Goal: Transaction & Acquisition: Download file/media

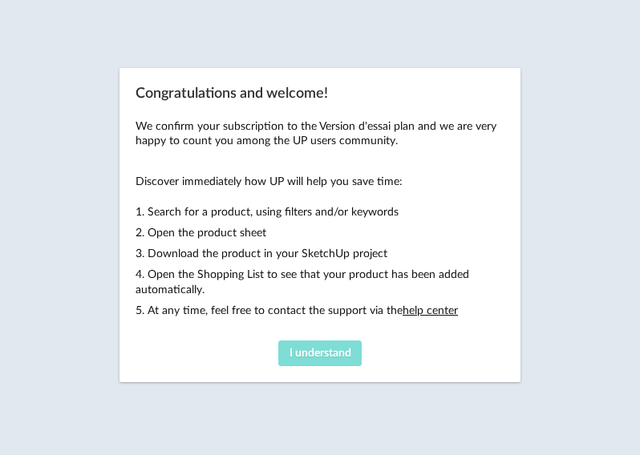
click at [299, 342] on button "I understand" at bounding box center [319, 354] width 83 height 26
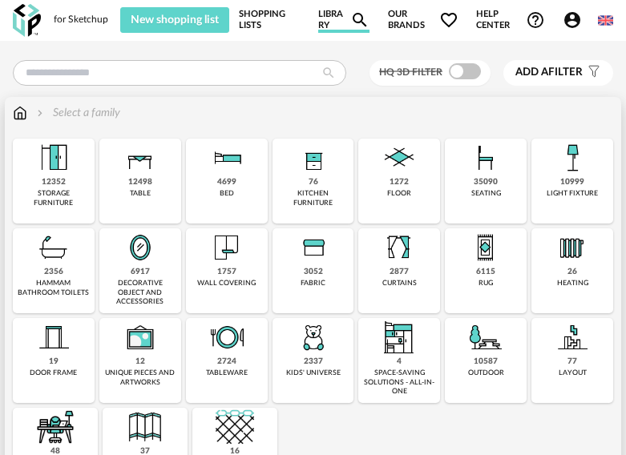
click at [490, 166] on img at bounding box center [486, 158] width 38 height 38
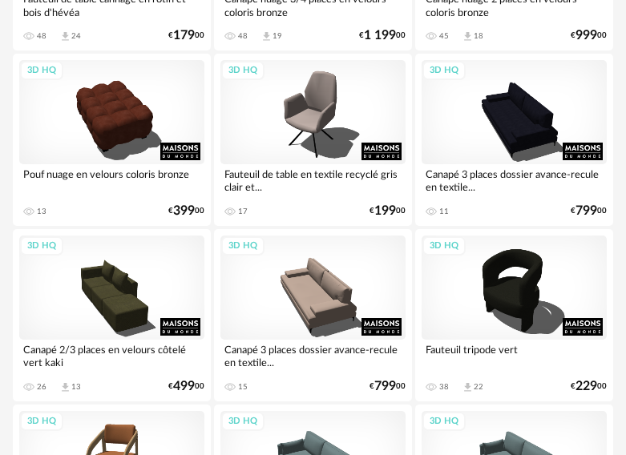
scroll to position [1203, 0]
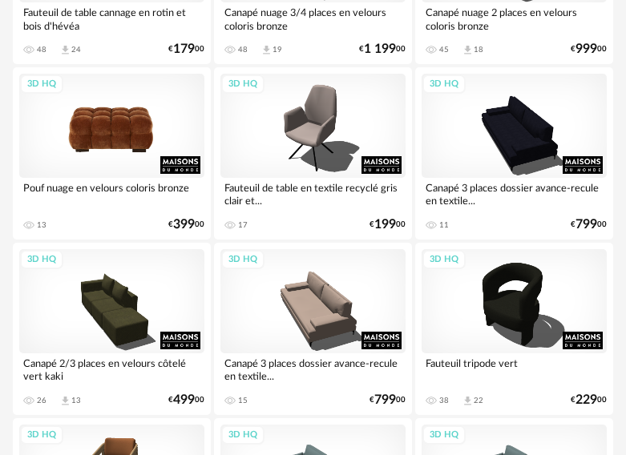
click at [125, 154] on div "3D HQ" at bounding box center [111, 126] width 185 height 104
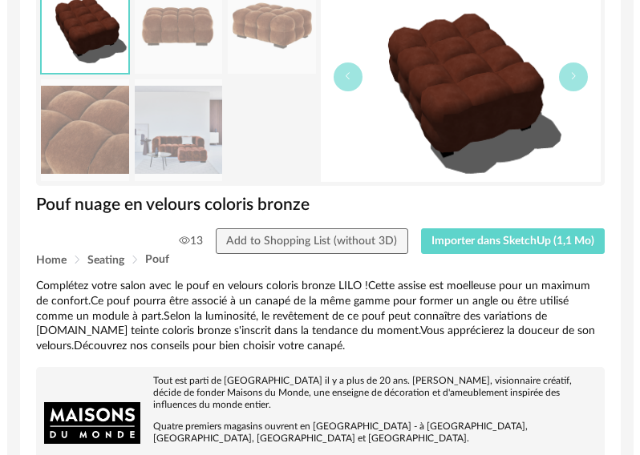
scroll to position [160, 0]
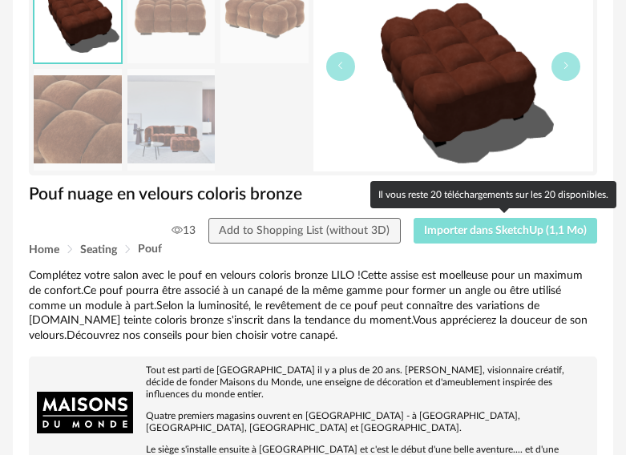
click at [476, 233] on span "Importer dans SketchUp (1,1 Mo)" at bounding box center [505, 230] width 163 height 11
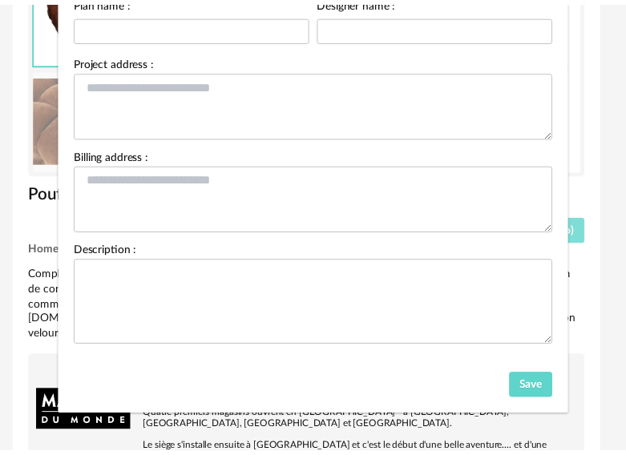
scroll to position [185, 0]
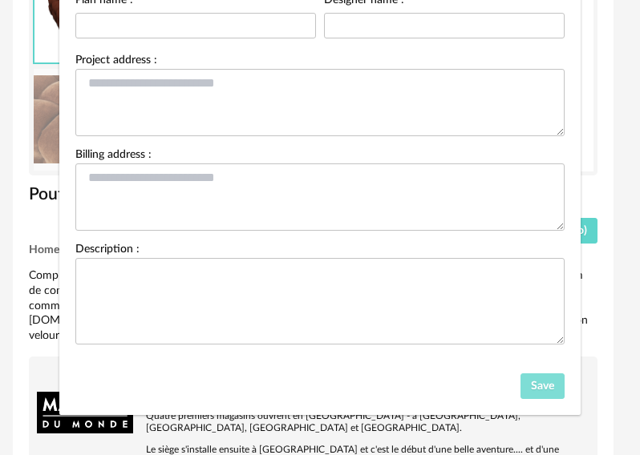
click at [524, 381] on button "Save" at bounding box center [542, 387] width 45 height 26
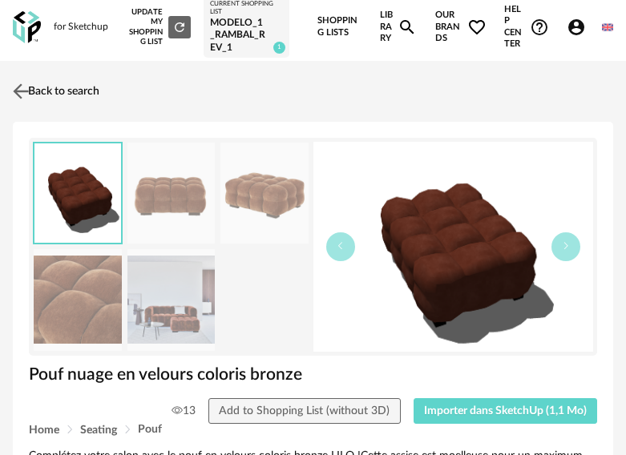
scroll to position [0, 0]
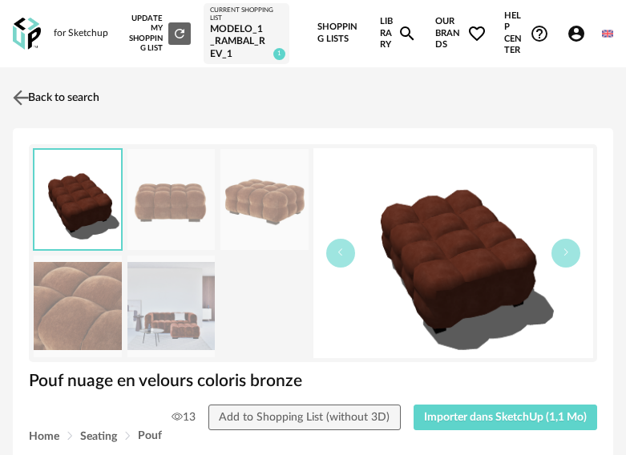
click at [39, 107] on link "Back to search" at bounding box center [54, 97] width 91 height 35
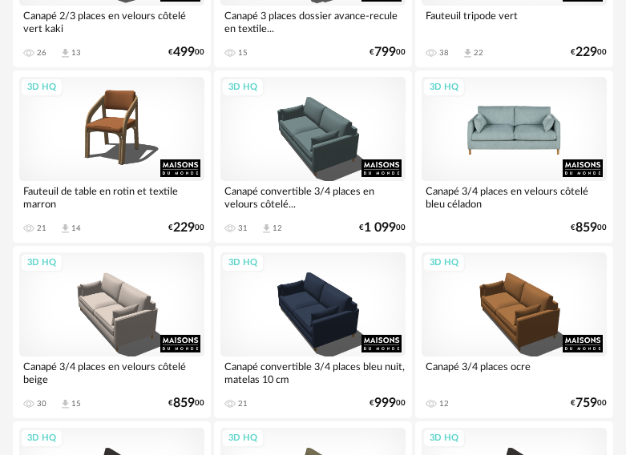
scroll to position [1443, 0]
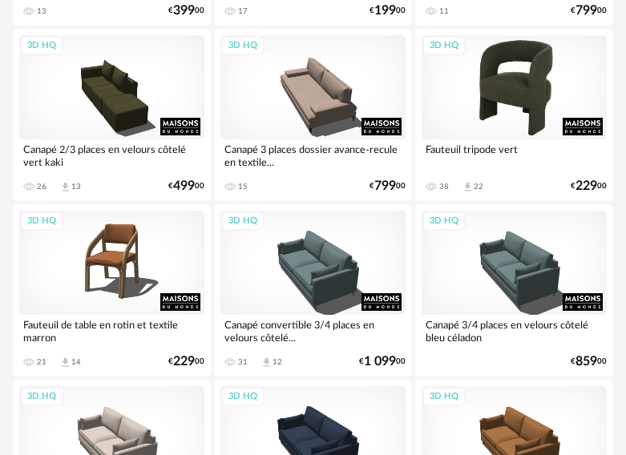
click at [498, 81] on div "3D HQ" at bounding box center [514, 87] width 185 height 104
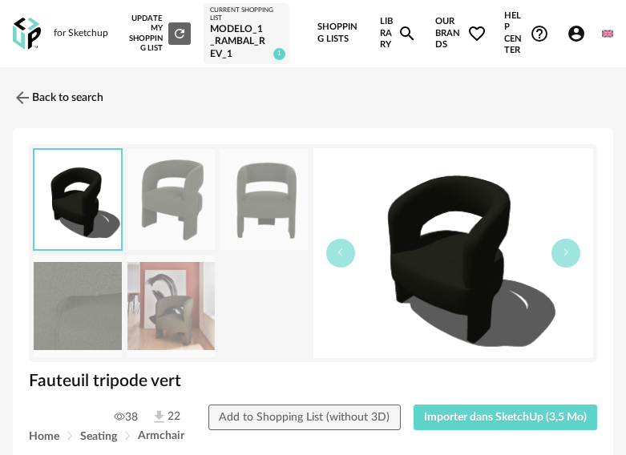
click at [159, 298] on img at bounding box center [171, 307] width 88 height 102
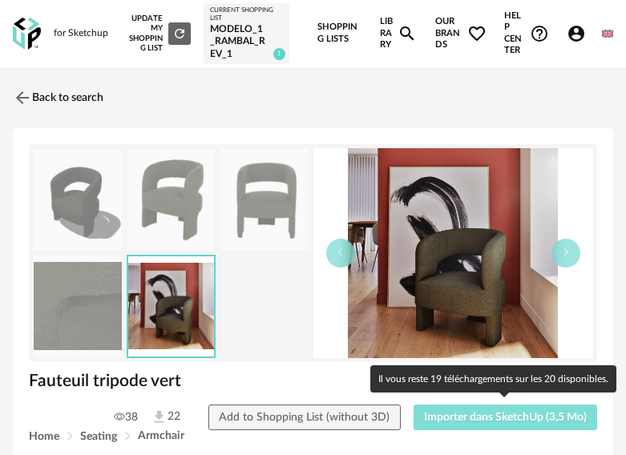
click at [487, 413] on span "Importer dans SketchUp (3,5 Mo)" at bounding box center [505, 417] width 163 height 11
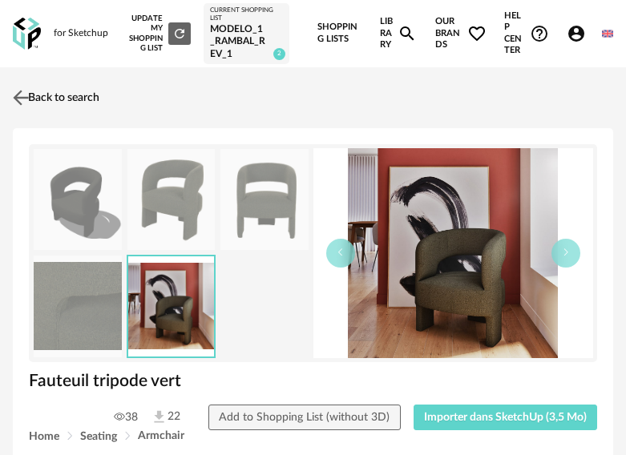
click at [17, 91] on img at bounding box center [21, 97] width 23 height 23
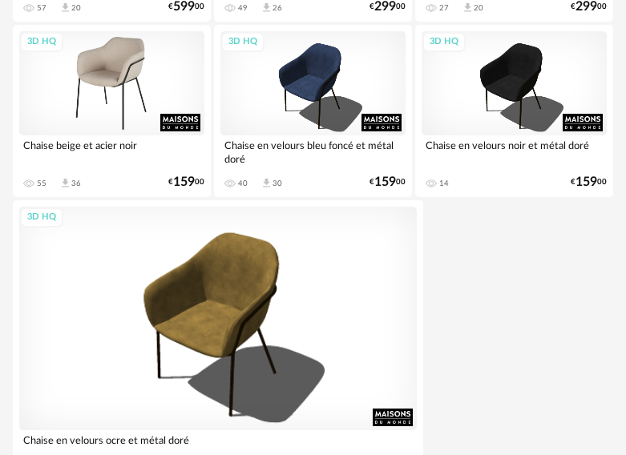
scroll to position [5973, 0]
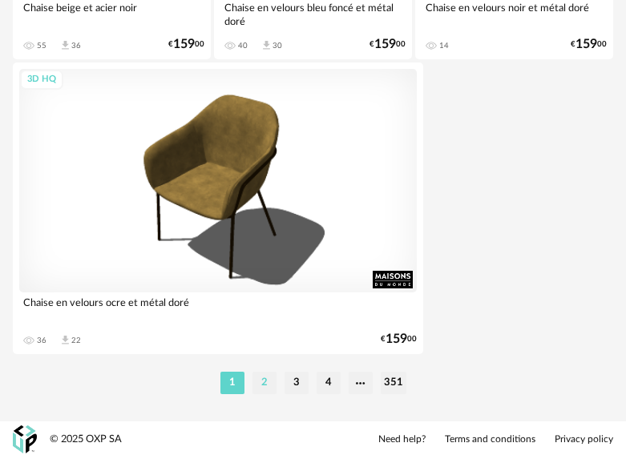
click at [267, 383] on li "2" at bounding box center [265, 383] width 24 height 22
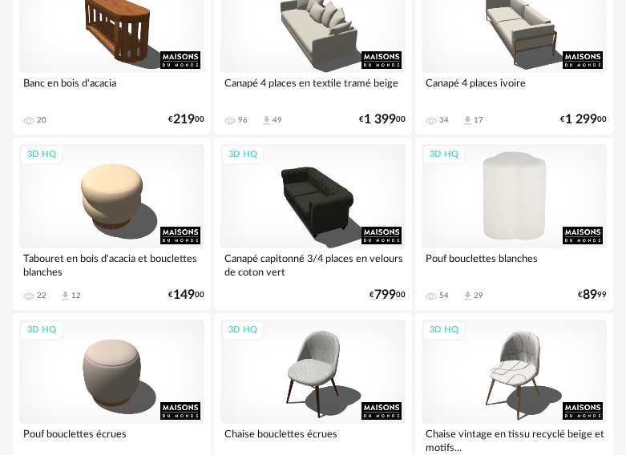
scroll to position [802, 0]
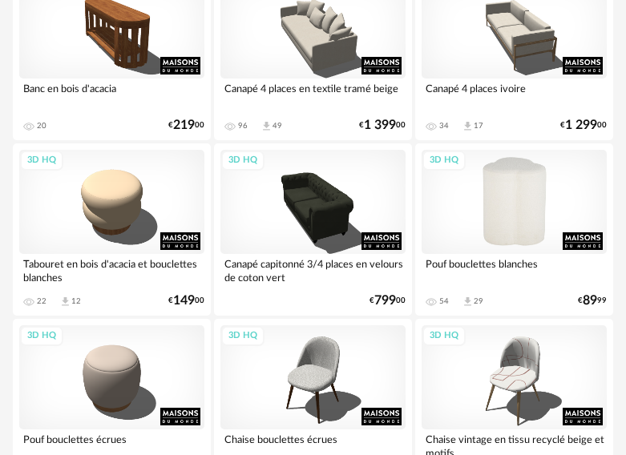
click at [516, 185] on div "3D HQ" at bounding box center [514, 202] width 185 height 104
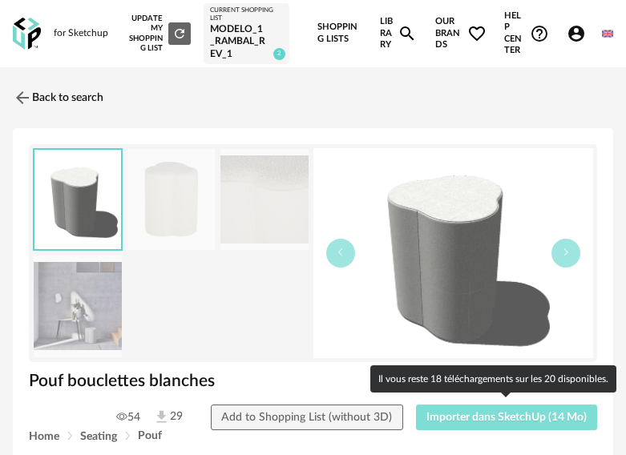
click at [475, 417] on span "Importer dans SketchUp (14 Mo)" at bounding box center [507, 417] width 160 height 11
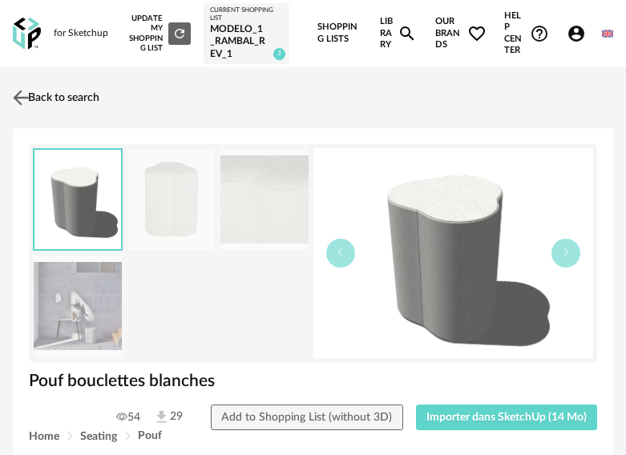
click at [18, 88] on img at bounding box center [21, 97] width 23 height 23
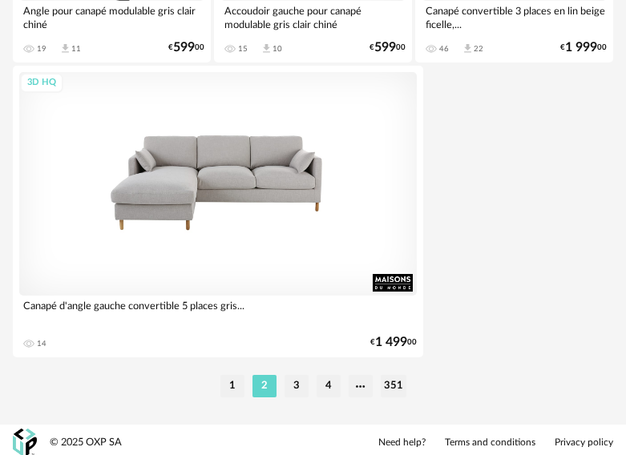
scroll to position [5973, 0]
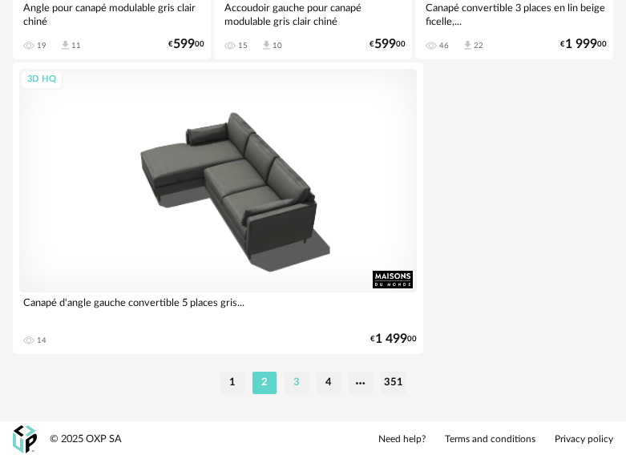
click at [297, 381] on li "3" at bounding box center [297, 383] width 24 height 22
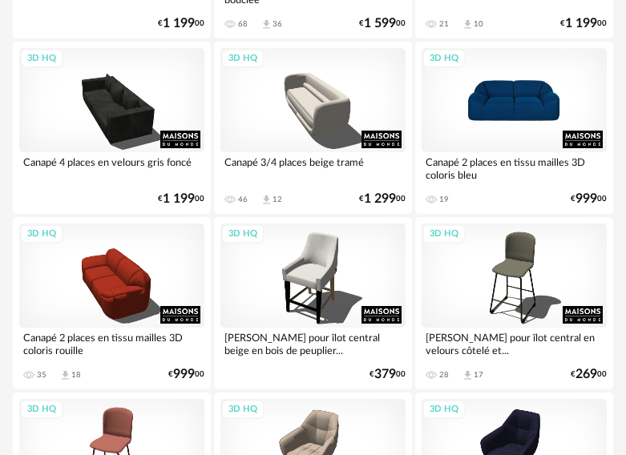
scroll to position [4570, 0]
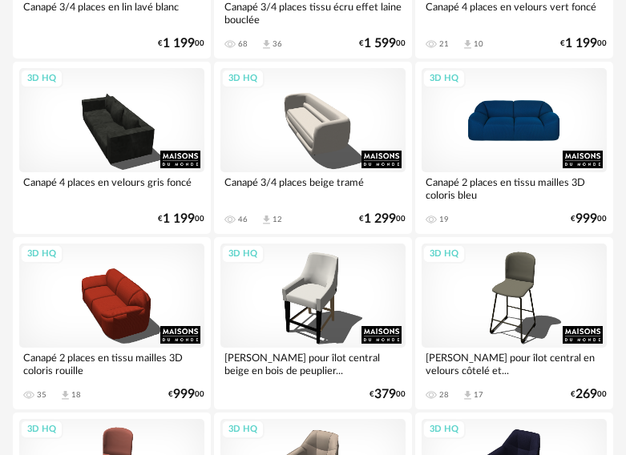
click at [522, 123] on div "3D HQ" at bounding box center [514, 120] width 185 height 104
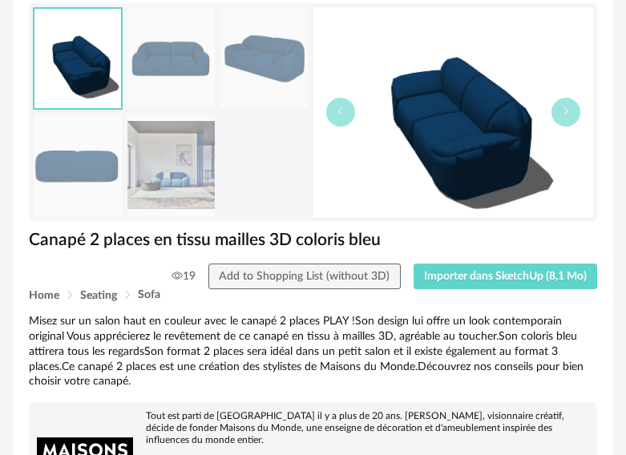
scroll to position [160, 0]
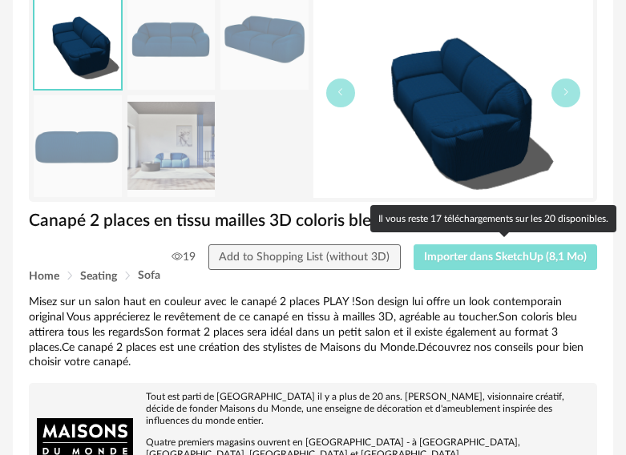
click at [478, 257] on span "Importer dans SketchUp (8,1 Mo)" at bounding box center [505, 257] width 163 height 11
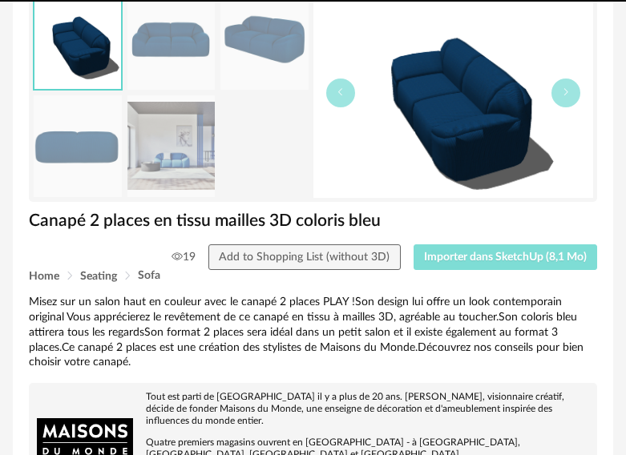
click at [414, 245] on button "Importer dans SketchUp (8,1 Mo)" at bounding box center [506, 258] width 184 height 26
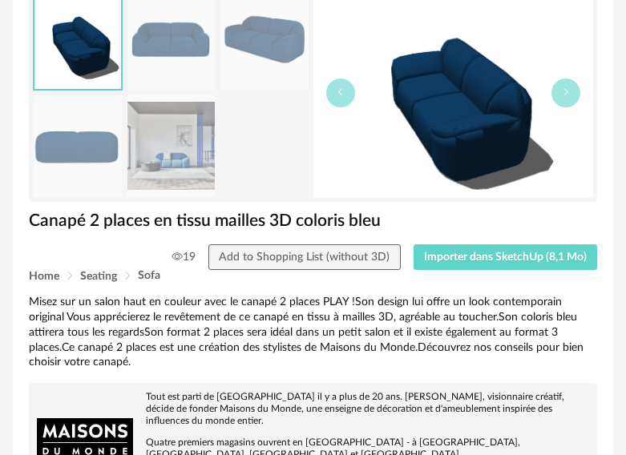
click at [115, 166] on img at bounding box center [78, 146] width 88 height 102
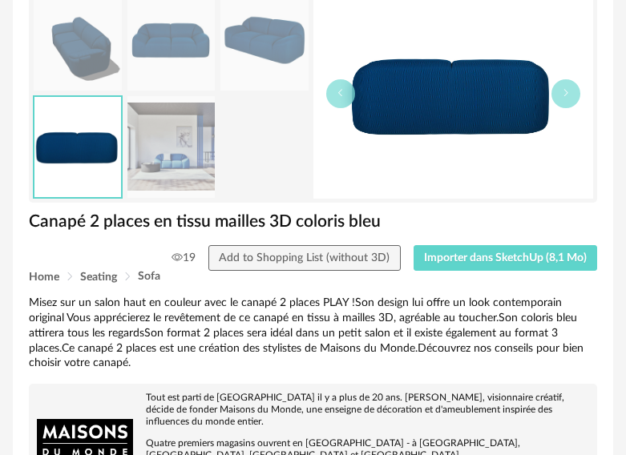
click at [156, 160] on img at bounding box center [171, 147] width 88 height 102
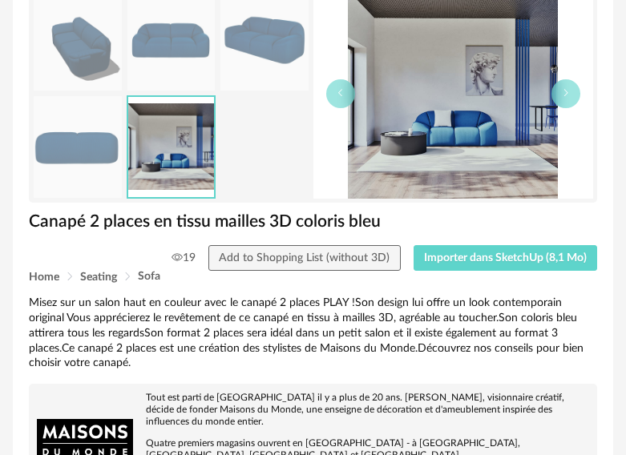
click at [275, 30] on img at bounding box center [264, 41] width 88 height 102
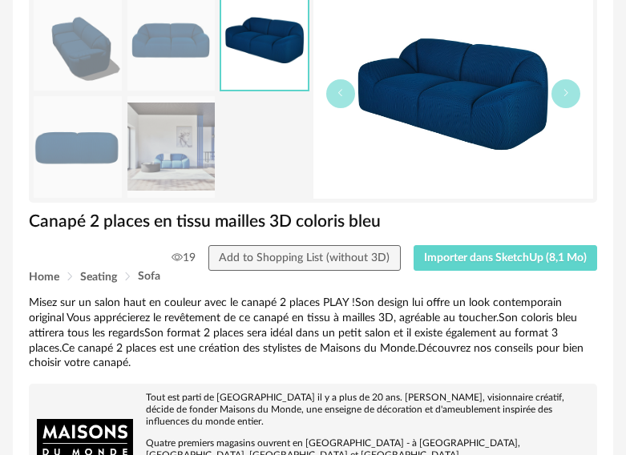
click at [108, 120] on img at bounding box center [78, 147] width 88 height 102
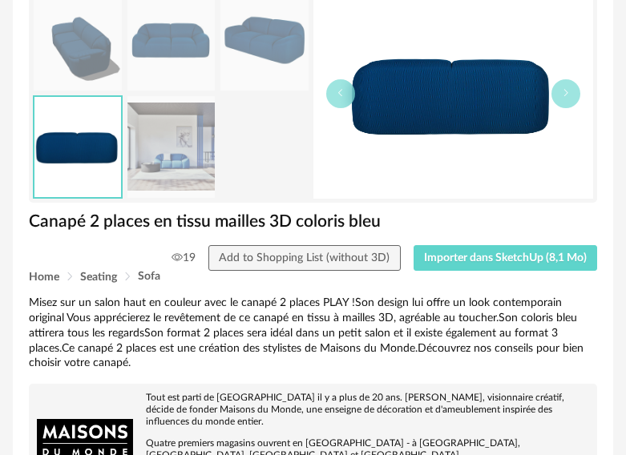
click at [156, 142] on img at bounding box center [171, 147] width 88 height 102
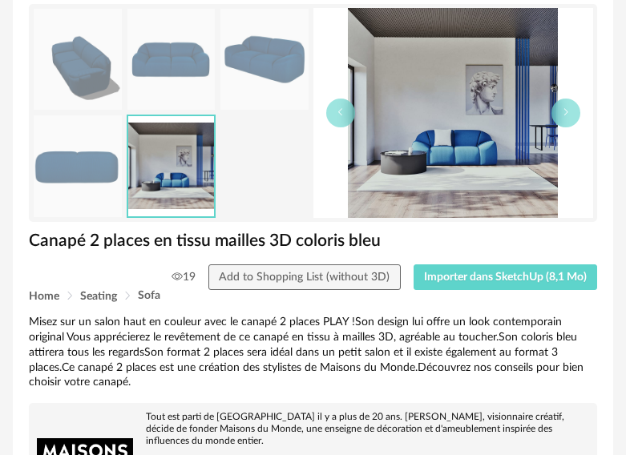
scroll to position [79, 0]
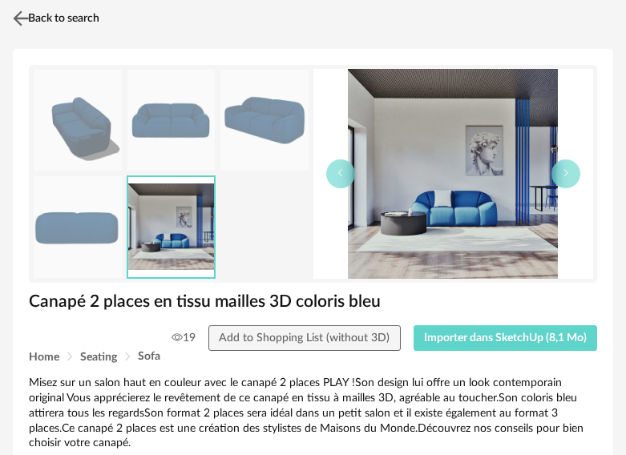
click at [19, 14] on img at bounding box center [21, 17] width 23 height 23
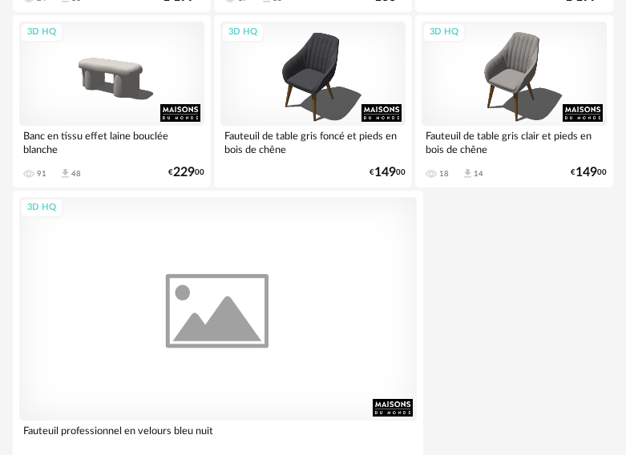
scroll to position [5973, 0]
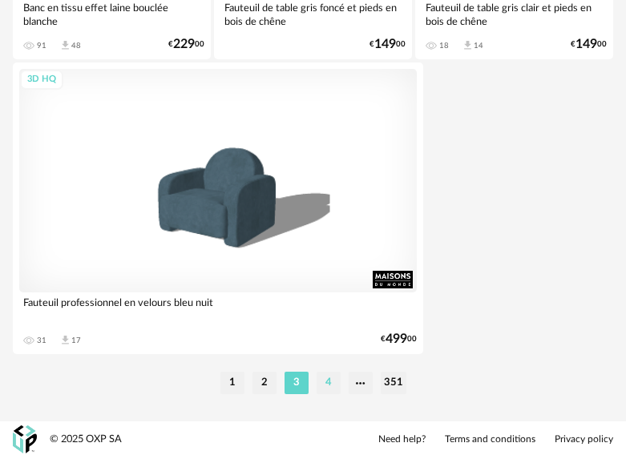
click at [323, 382] on li "4" at bounding box center [329, 383] width 24 height 22
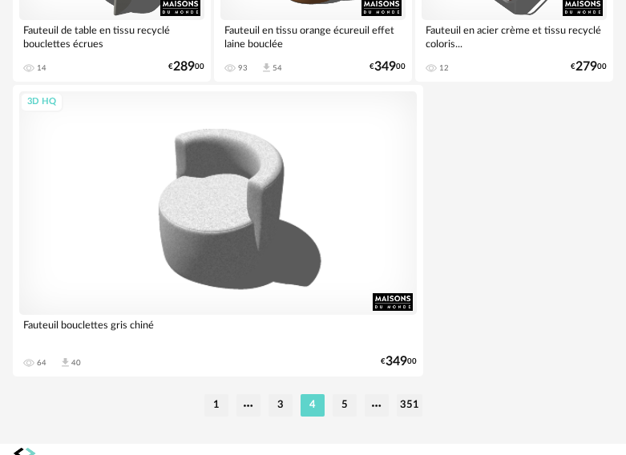
scroll to position [5973, 0]
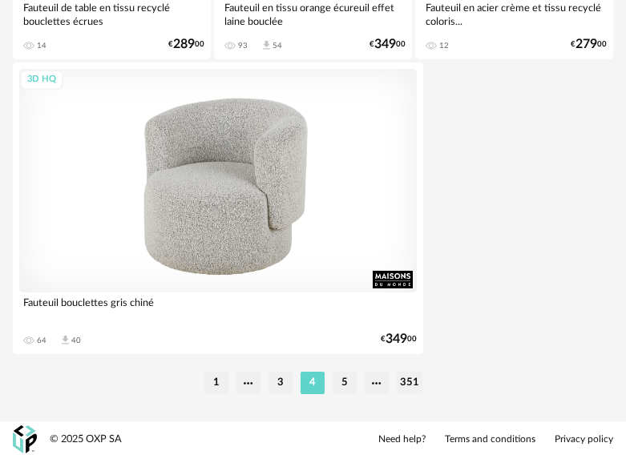
click at [328, 253] on div "3D HQ" at bounding box center [218, 181] width 398 height 224
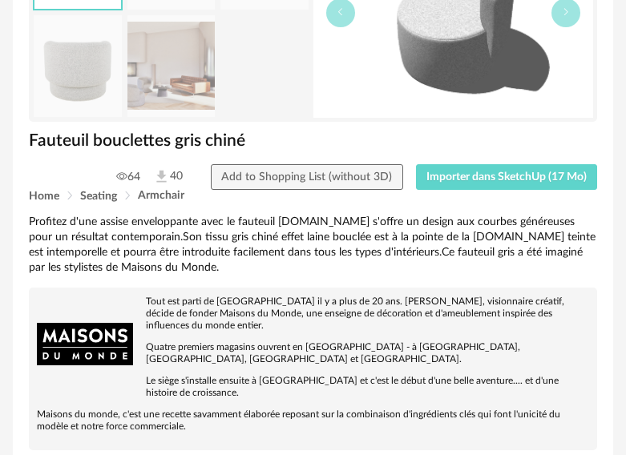
click at [132, 63] on img at bounding box center [171, 66] width 88 height 102
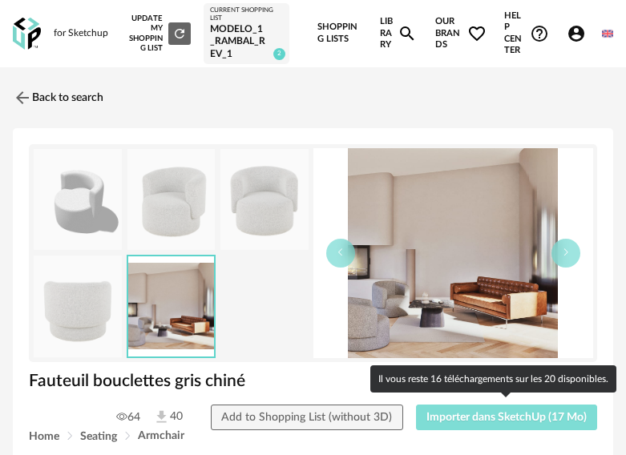
click at [512, 409] on button "Importer dans SketchUp (17 Mo)" at bounding box center [507, 418] width 182 height 26
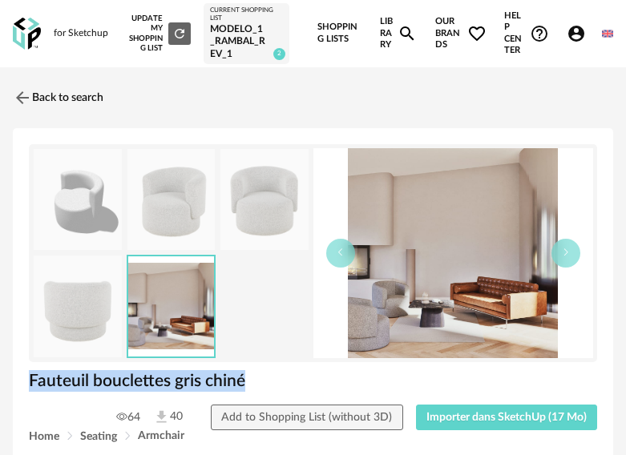
drag, startPoint x: 245, startPoint y: 381, endPoint x: 25, endPoint y: 385, distance: 220.5
click at [25, 385] on div "Fauteuil bouclettes gris chiné" at bounding box center [313, 387] width 584 height 34
copy h1 "Fauteuil bouclettes gris chiné"
click at [22, 91] on img at bounding box center [21, 97] width 23 height 23
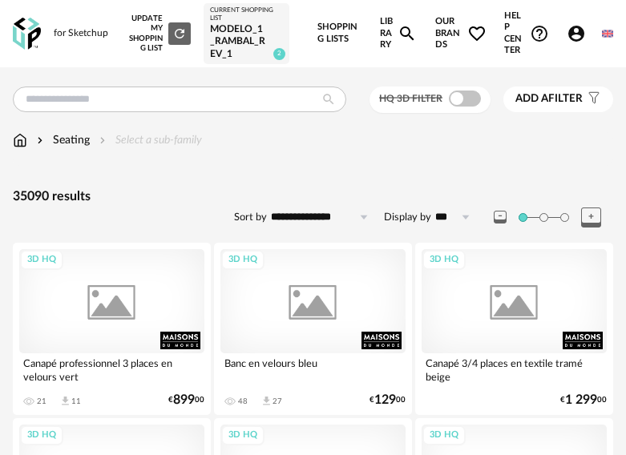
scroll to position [5973, 0]
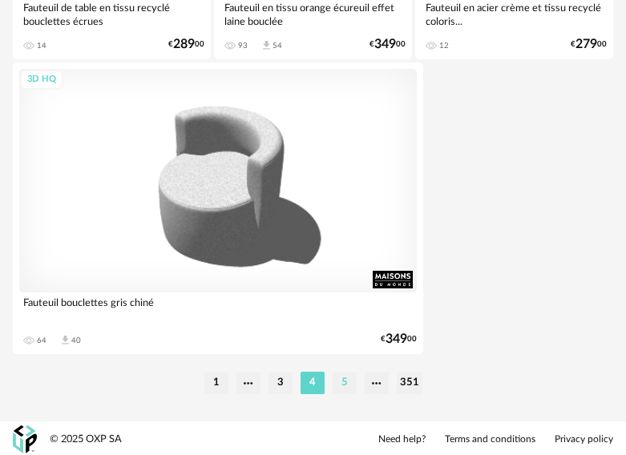
click at [338, 379] on li "5" at bounding box center [345, 383] width 24 height 22
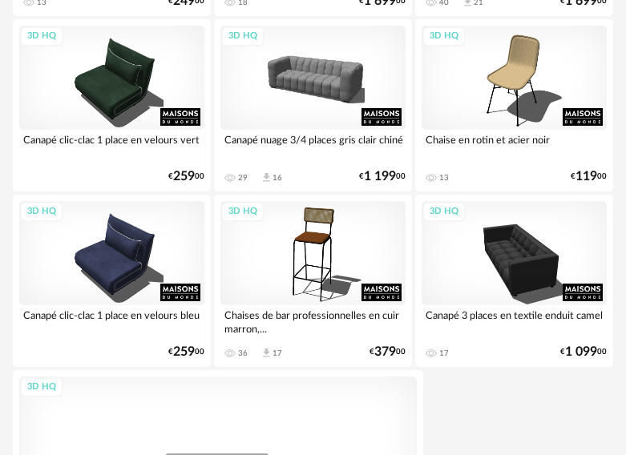
scroll to position [5692, 0]
